Goal: Information Seeking & Learning: Compare options

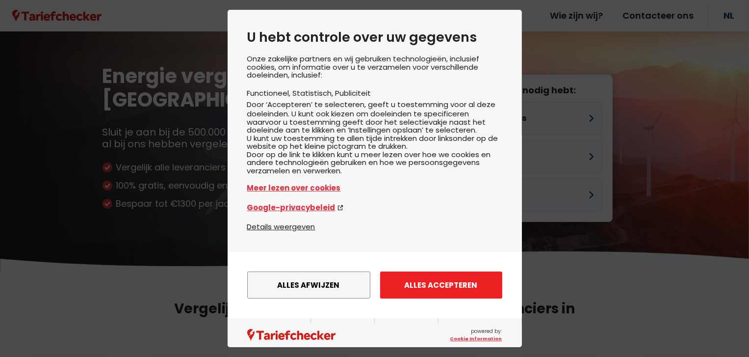
click at [403, 287] on button "Alles accepteren" at bounding box center [441, 284] width 122 height 27
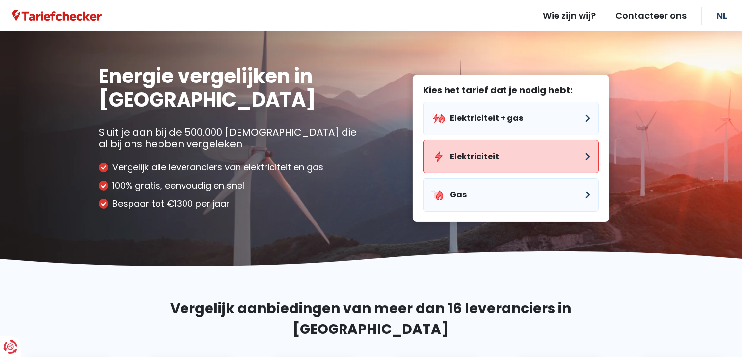
click at [456, 153] on button "Elektriciteit" at bounding box center [511, 156] width 176 height 33
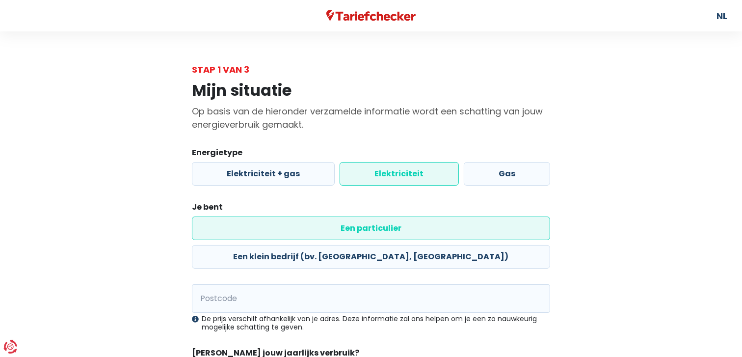
click at [397, 172] on label "Elektriciteit" at bounding box center [399, 174] width 119 height 24
click at [397, 172] on input "Elektriciteit" at bounding box center [399, 174] width 119 height 24
click at [239, 284] on input "Postcode" at bounding box center [371, 298] width 358 height 28
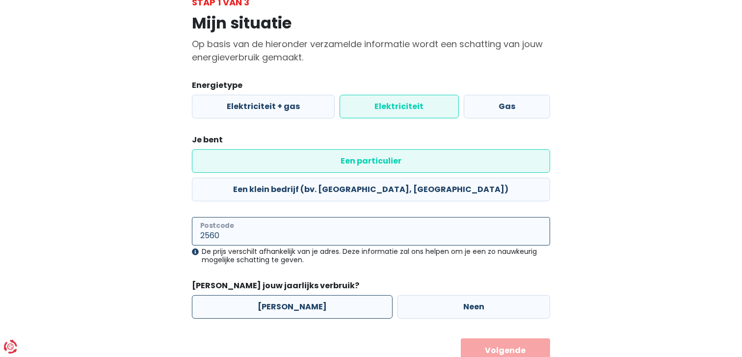
scroll to position [76, 0]
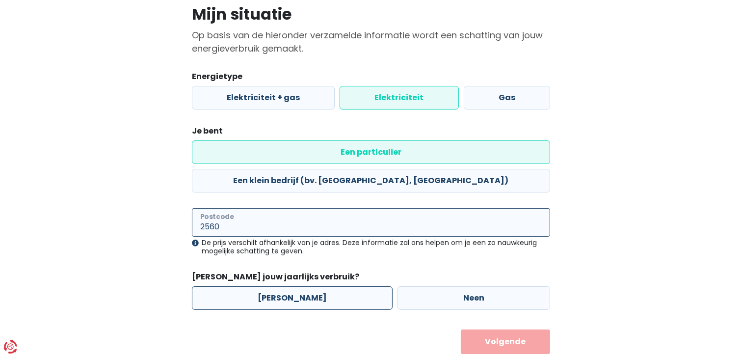
type input "2560"
click at [279, 286] on label "[PERSON_NAME]" at bounding box center [292, 298] width 201 height 24
click at [279, 286] on input "[PERSON_NAME]" at bounding box center [292, 298] width 201 height 24
radio input "true"
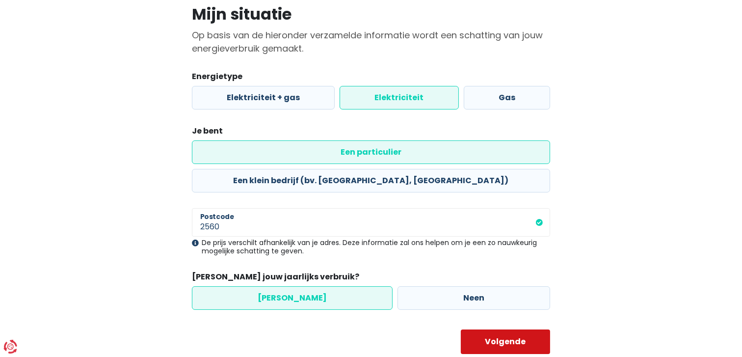
click at [502, 329] on button "Volgende" at bounding box center [506, 341] width 90 height 25
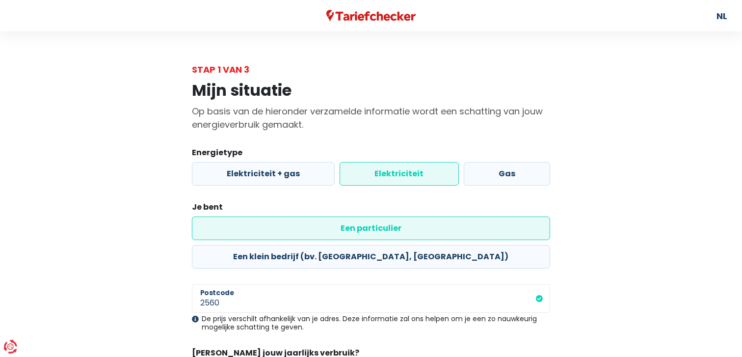
select select
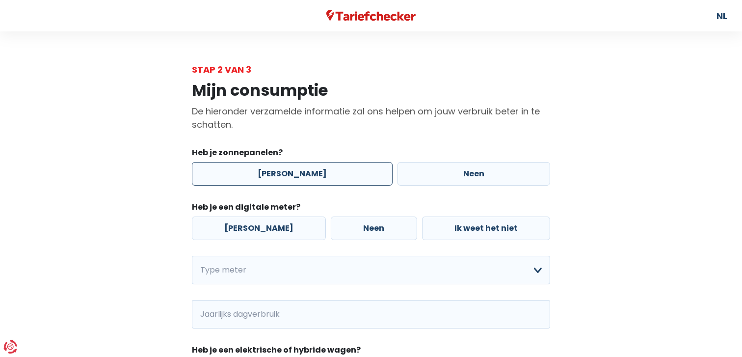
click at [276, 172] on label "[PERSON_NAME]" at bounding box center [292, 174] width 201 height 24
click at [276, 172] on input "[PERSON_NAME]" at bounding box center [292, 174] width 201 height 24
radio input "true"
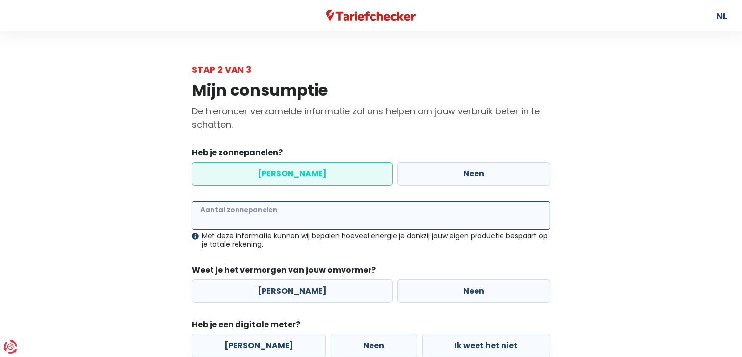
click at [241, 214] on input "Aantal zonnepanelen" at bounding box center [371, 215] width 358 height 28
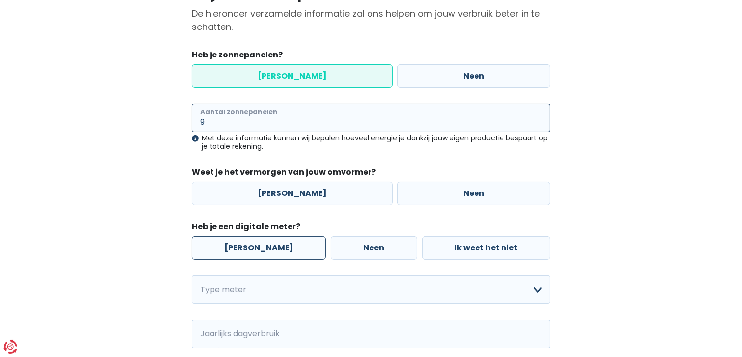
scroll to position [98, 0]
type input "9"
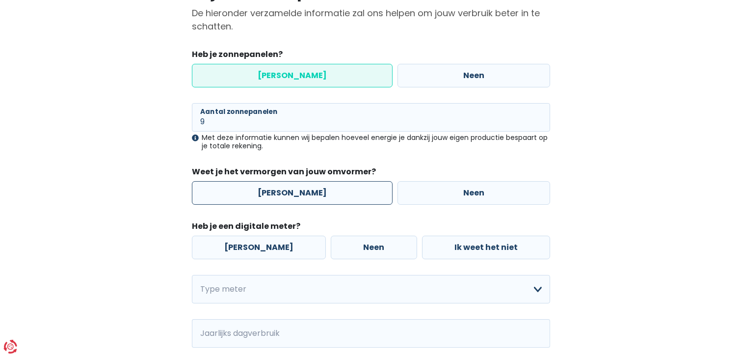
click at [318, 191] on label "[PERSON_NAME]" at bounding box center [292, 193] width 201 height 24
click at [318, 191] on input "[PERSON_NAME]" at bounding box center [292, 193] width 201 height 24
radio input "true"
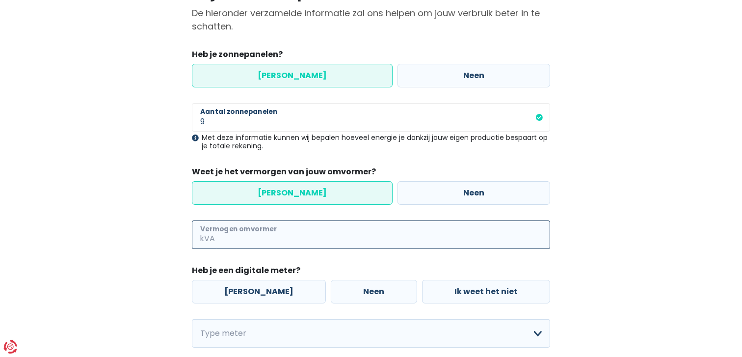
click at [239, 234] on input "Vermogen omvormer" at bounding box center [383, 234] width 333 height 28
click at [219, 237] on input "25" at bounding box center [383, 234] width 333 height 28
click at [245, 239] on input "25" at bounding box center [383, 234] width 333 height 28
type input "2"
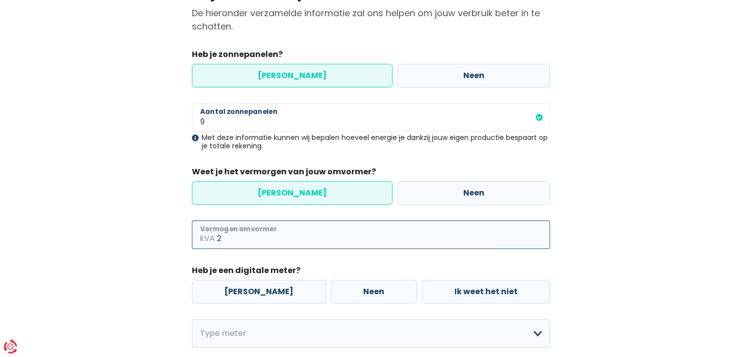
click at [242, 239] on input "2" at bounding box center [383, 234] width 333 height 28
type input "2"
click at [231, 239] on input "2" at bounding box center [383, 234] width 333 height 28
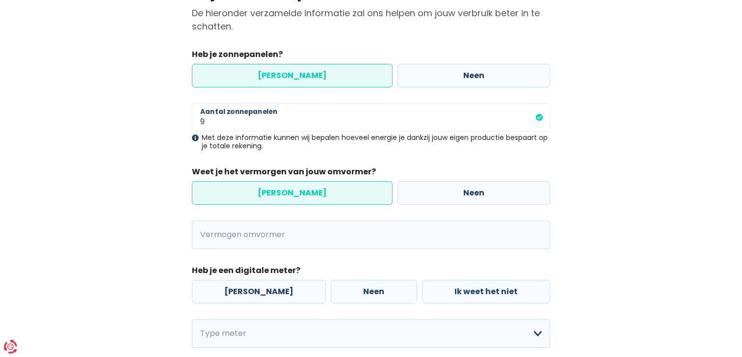
click at [201, 236] on span "kVA" at bounding box center [204, 234] width 25 height 28
click at [206, 235] on span "kVA" at bounding box center [204, 234] width 25 height 28
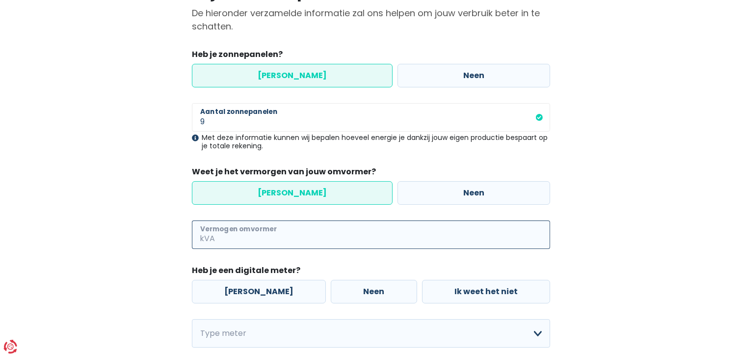
click at [219, 236] on input "Vermogen omvormer" at bounding box center [383, 234] width 333 height 28
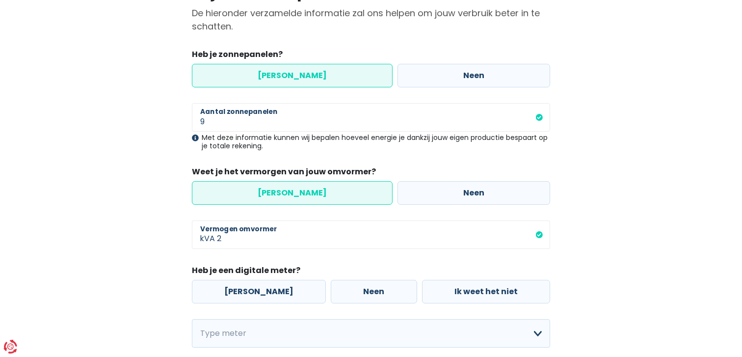
click at [298, 190] on label "[PERSON_NAME]" at bounding box center [292, 193] width 201 height 24
click at [298, 190] on input "[PERSON_NAME]" at bounding box center [292, 193] width 201 height 24
click at [225, 239] on input "2" at bounding box center [383, 234] width 333 height 28
type input "2"
drag, startPoint x: 228, startPoint y: 238, endPoint x: 217, endPoint y: 237, distance: 10.9
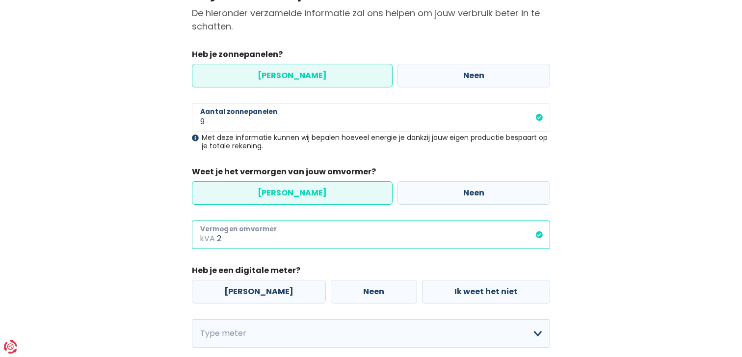
click at [215, 237] on div "2 kVA Vermogen omvormer" at bounding box center [371, 234] width 358 height 28
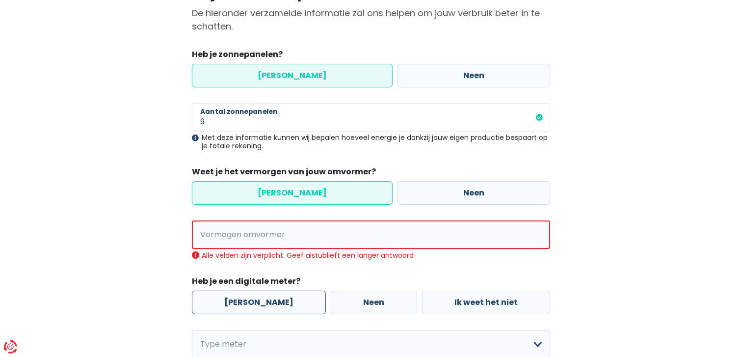
click at [233, 301] on label "[PERSON_NAME]" at bounding box center [259, 302] width 134 height 24
click at [233, 301] on input "[PERSON_NAME]" at bounding box center [259, 302] width 134 height 24
radio input "true"
click at [215, 232] on span "kVA" at bounding box center [205, 234] width 26 height 28
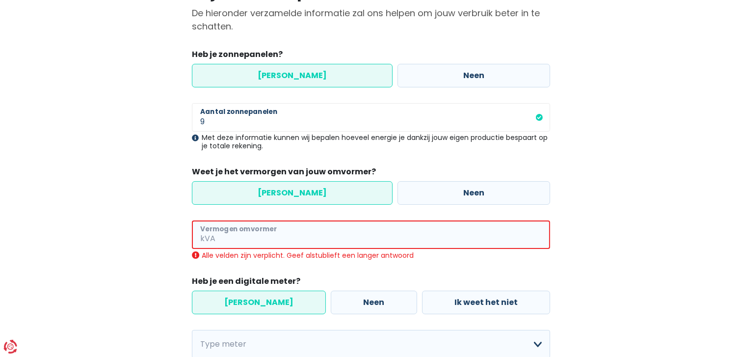
click at [296, 236] on input "Vermogen omvormer" at bounding box center [383, 234] width 333 height 28
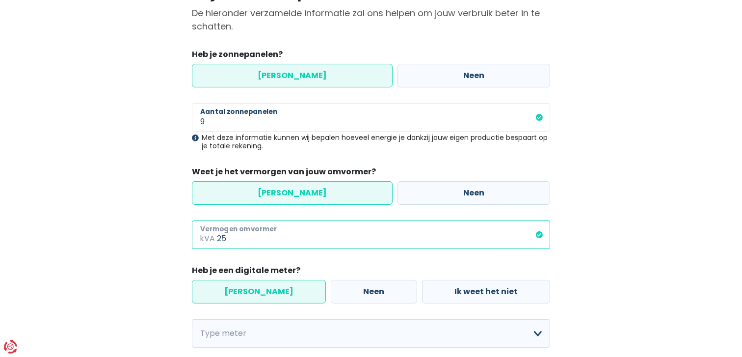
click at [234, 238] on input "25" at bounding box center [383, 234] width 333 height 28
type input "2"
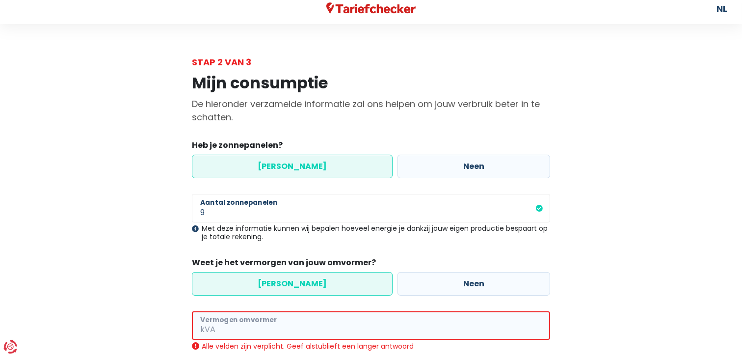
scroll to position [0, 0]
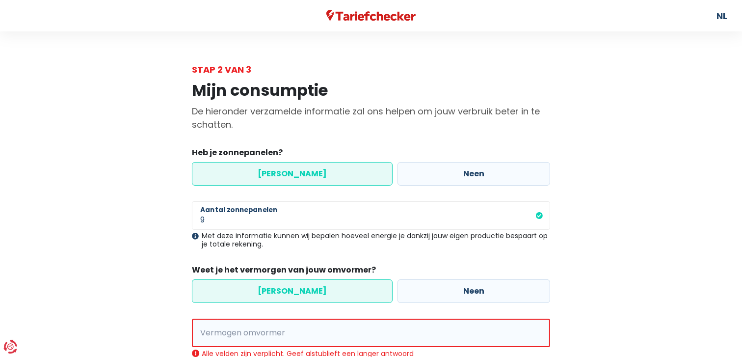
click at [288, 174] on label "[PERSON_NAME]" at bounding box center [292, 174] width 201 height 24
click at [288, 174] on input "[PERSON_NAME]" at bounding box center [292, 174] width 201 height 24
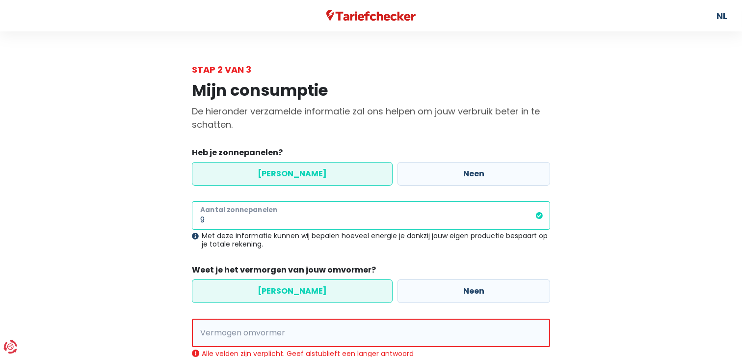
click at [219, 220] on input "9" at bounding box center [371, 215] width 358 height 28
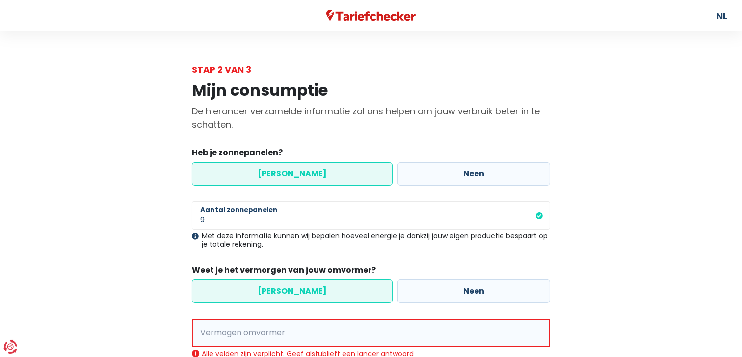
click at [251, 242] on div "Met deze informatie kunnen wij bepalen hoeveel energie je dankzij jouw eigen pr…" at bounding box center [371, 240] width 358 height 17
click at [312, 287] on label "[PERSON_NAME]" at bounding box center [292, 291] width 201 height 24
click at [312, 287] on input "[PERSON_NAME]" at bounding box center [292, 291] width 201 height 24
click at [312, 288] on label "[PERSON_NAME]" at bounding box center [292, 291] width 201 height 24
click at [312, 288] on input "[PERSON_NAME]" at bounding box center [292, 291] width 201 height 24
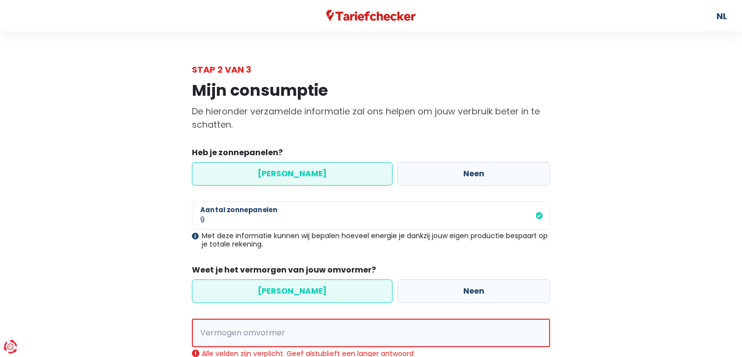
click at [312, 288] on label "[PERSON_NAME]" at bounding box center [292, 291] width 201 height 24
click at [312, 288] on input "[PERSON_NAME]" at bounding box center [292, 291] width 201 height 24
click at [407, 292] on label "Neen" at bounding box center [473, 291] width 153 height 24
click at [407, 292] on input "Neen" at bounding box center [473, 291] width 153 height 24
radio input "true"
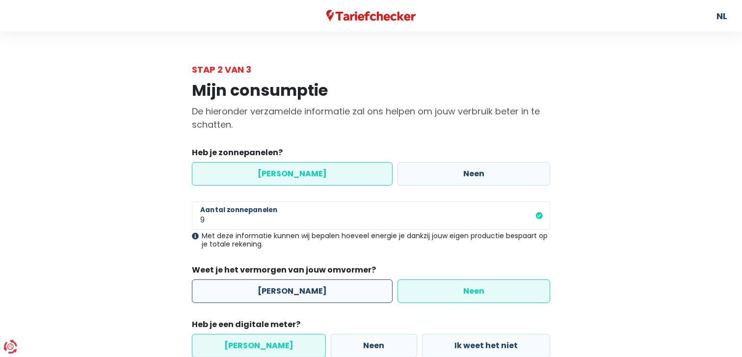
click at [329, 288] on label "[PERSON_NAME]" at bounding box center [292, 291] width 201 height 24
click at [329, 288] on input "[PERSON_NAME]" at bounding box center [292, 291] width 201 height 24
radio input "true"
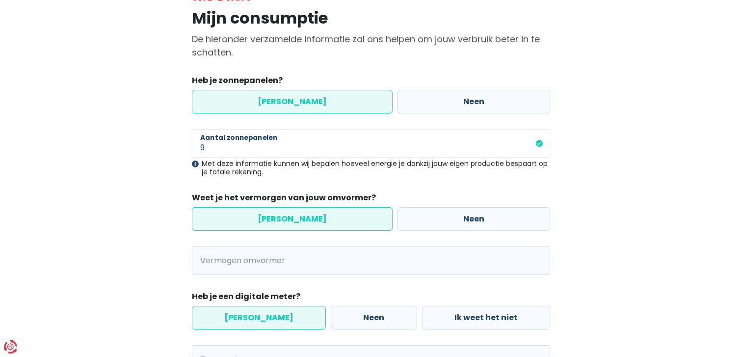
scroll to position [98, 0]
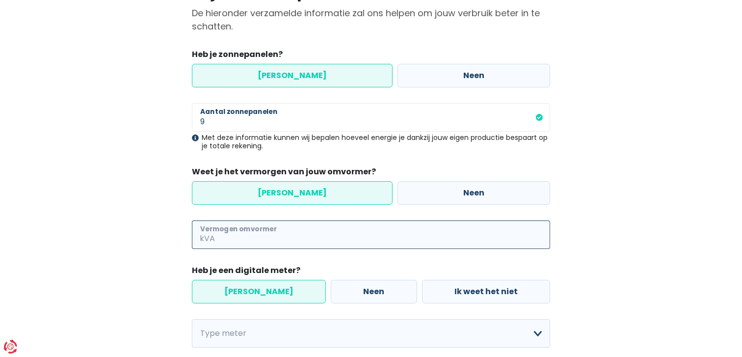
click at [262, 237] on input "Vermogen omvormer" at bounding box center [383, 234] width 333 height 28
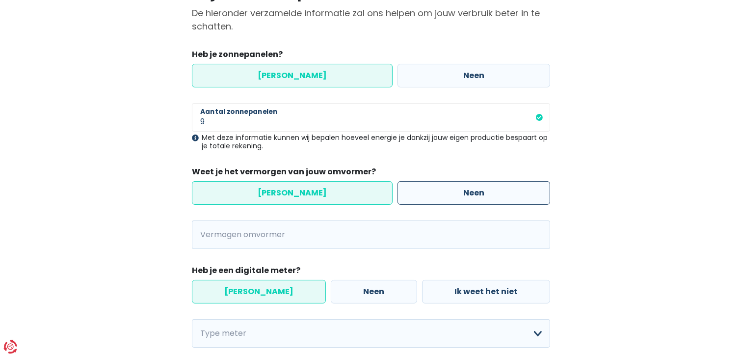
click at [457, 195] on label "Neen" at bounding box center [473, 193] width 153 height 24
click at [457, 195] on input "Neen" at bounding box center [473, 193] width 153 height 24
radio input "true"
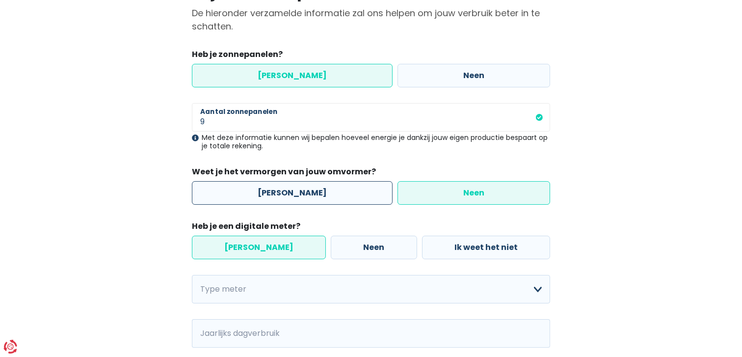
click at [277, 192] on label "[PERSON_NAME]" at bounding box center [292, 193] width 201 height 24
click at [277, 192] on input "[PERSON_NAME]" at bounding box center [292, 193] width 201 height 24
radio input "true"
radio input "false"
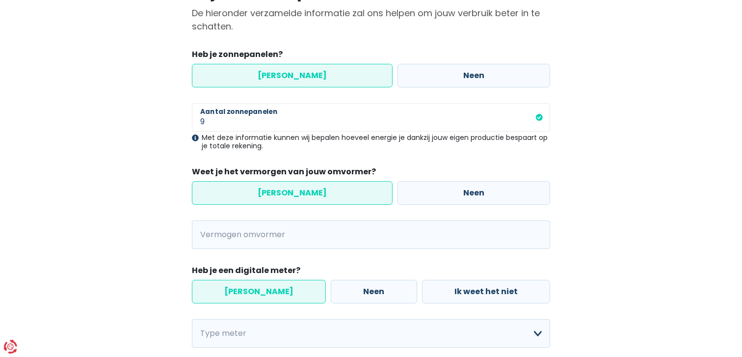
click at [239, 188] on label "[PERSON_NAME]" at bounding box center [292, 193] width 201 height 24
click at [239, 188] on input "[PERSON_NAME]" at bounding box center [292, 193] width 201 height 24
